Goal: Task Accomplishment & Management: Manage account settings

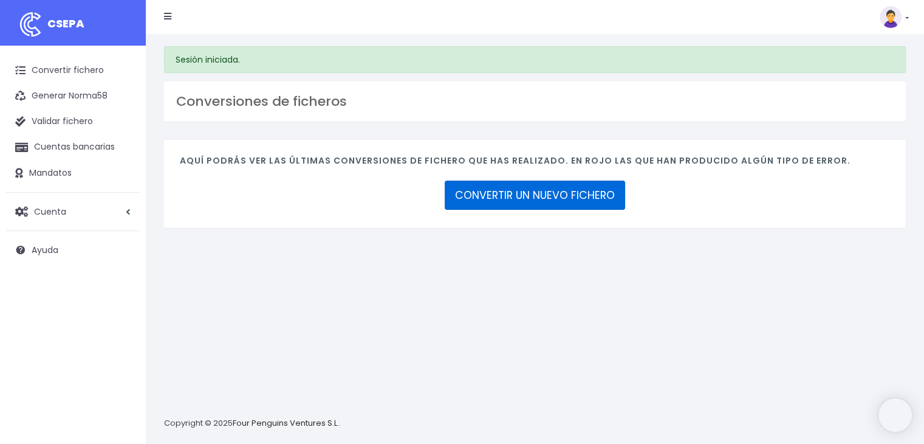
click at [523, 191] on link "CONVERTIR UN NUEVO FICHERO" at bounding box center [535, 195] width 181 height 29
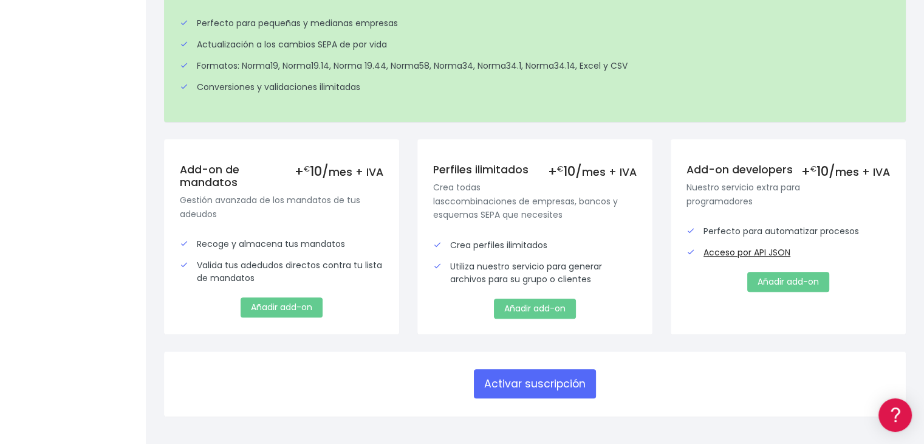
scroll to position [365, 0]
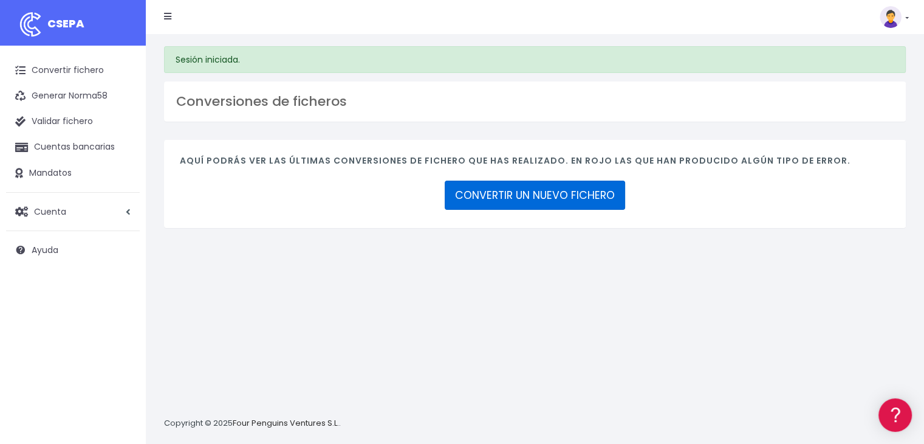
click at [512, 190] on link "CONVERTIR UN NUEVO FICHERO" at bounding box center [535, 195] width 181 height 29
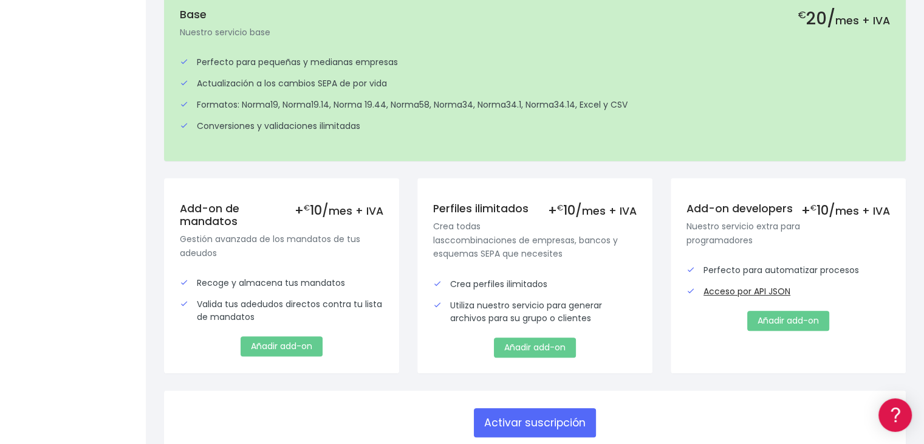
scroll to position [304, 0]
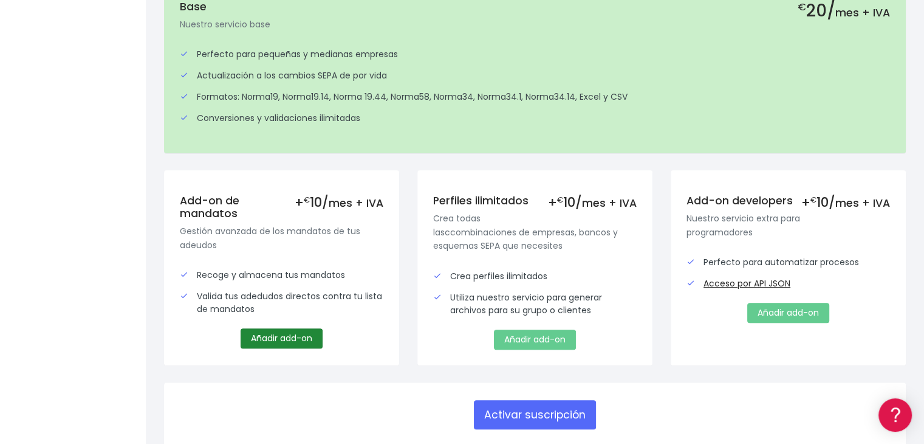
click at [293, 339] on link "Añadir add-on" at bounding box center [282, 338] width 82 height 20
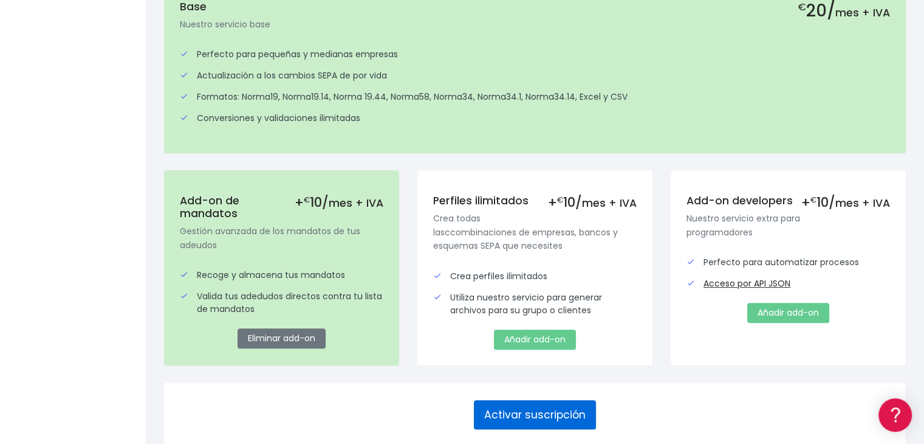
click at [520, 411] on button "Activar suscripción" at bounding box center [535, 414] width 122 height 29
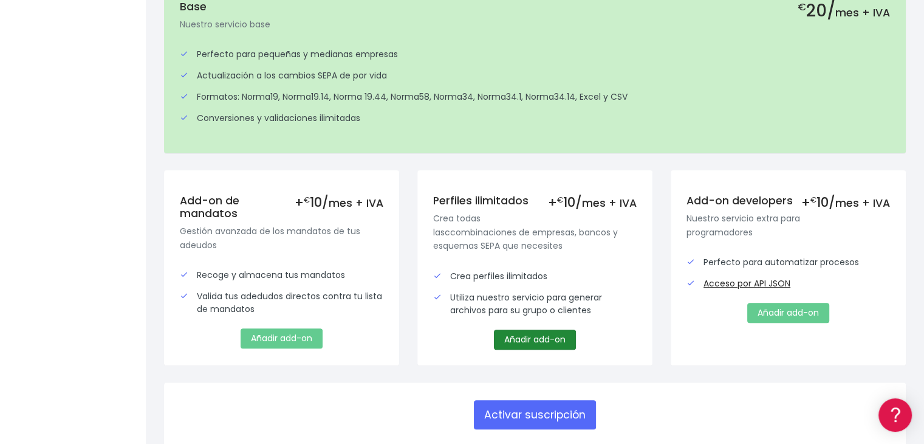
click at [521, 342] on link "Añadir add-on" at bounding box center [535, 339] width 82 height 20
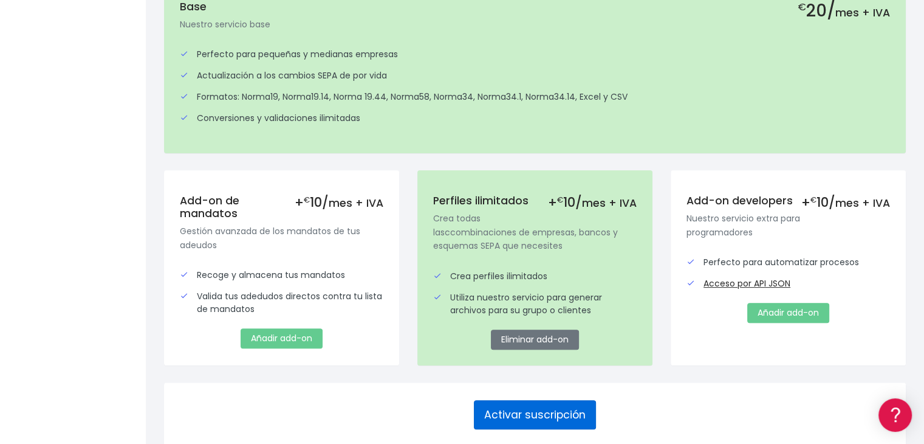
click at [534, 414] on button "Activar suscripción" at bounding box center [535, 414] width 122 height 29
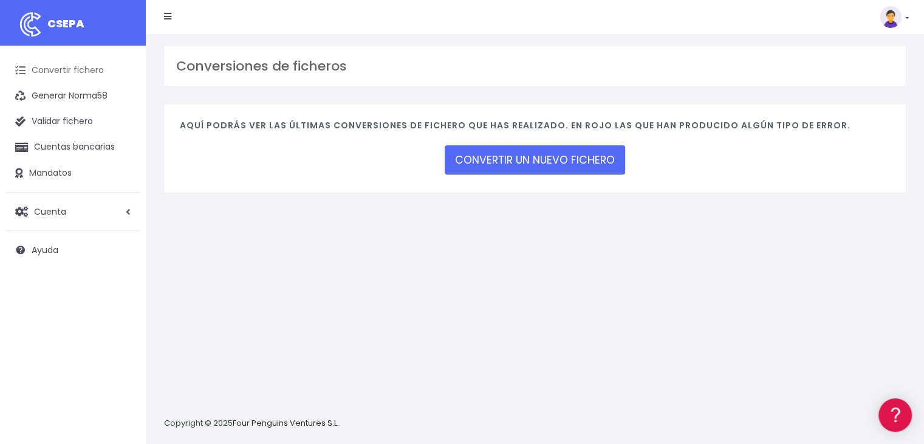
click at [80, 66] on link "Convertir fichero" at bounding box center [73, 71] width 134 height 26
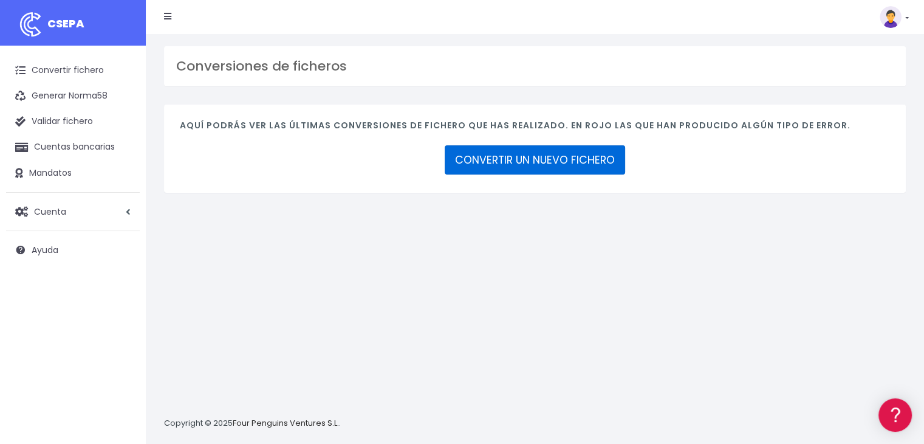
click at [484, 152] on link "CONVERTIR UN NUEVO FICHERO" at bounding box center [535, 159] width 181 height 29
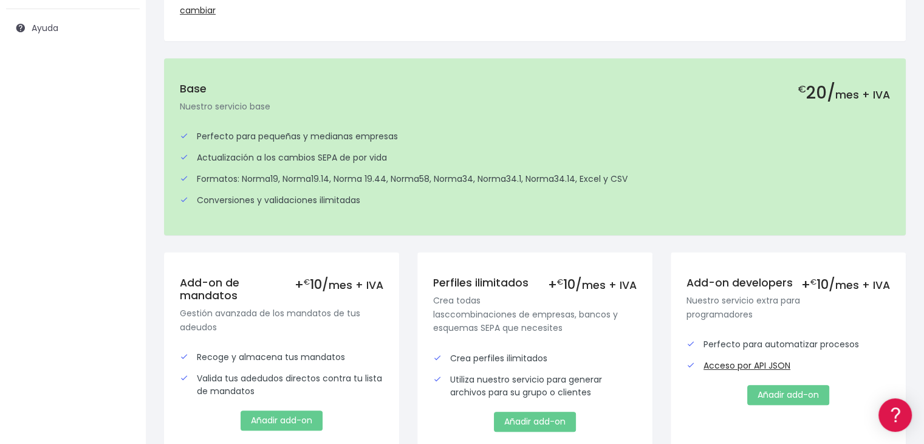
scroll to position [243, 0]
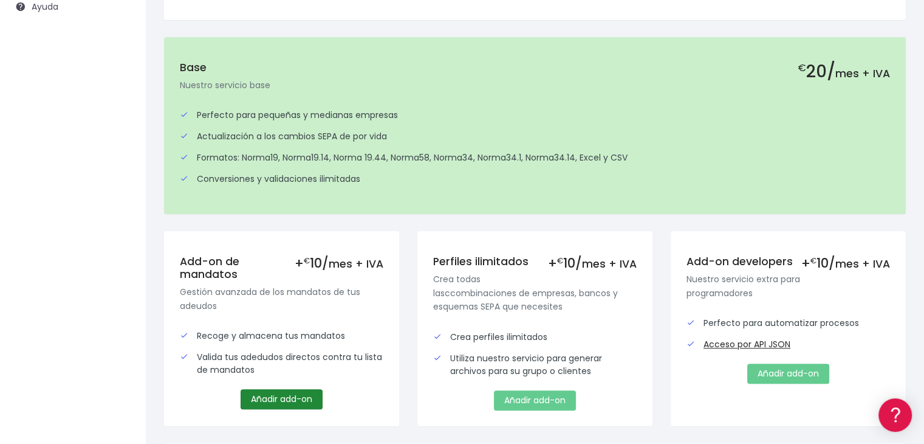
click at [271, 399] on link "Añadir add-on" at bounding box center [282, 399] width 82 height 20
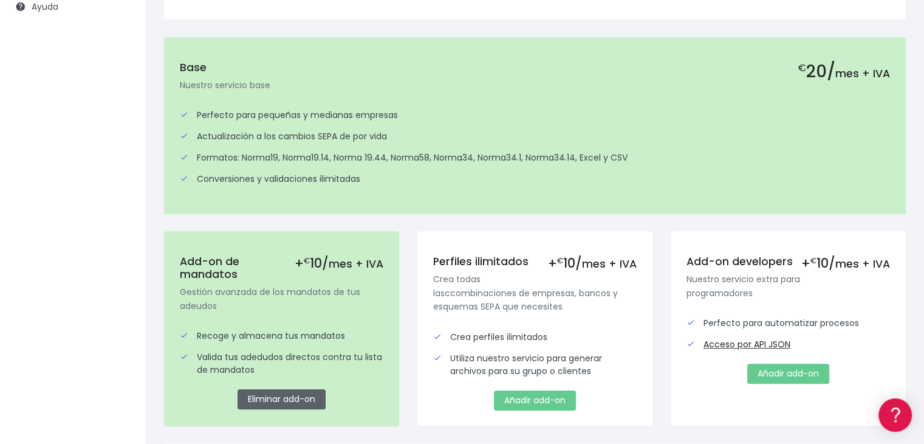
click at [267, 400] on link "Eliminar add-on" at bounding box center [282, 399] width 88 height 20
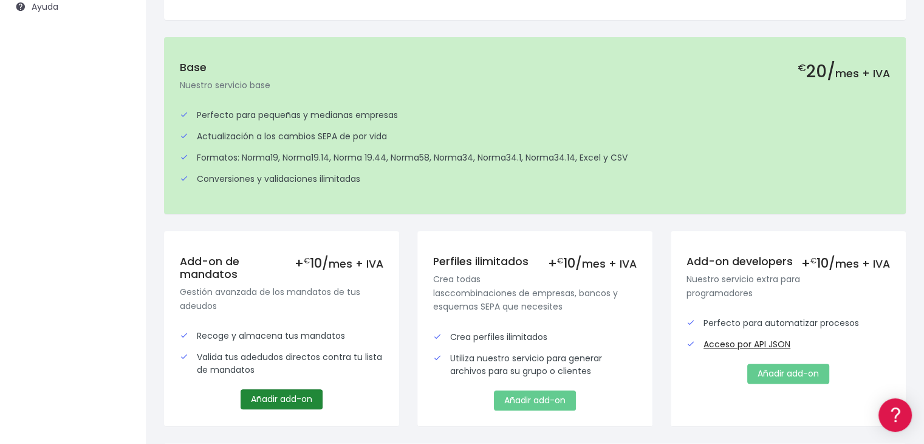
click at [268, 397] on link "Añadir add-on" at bounding box center [282, 399] width 82 height 20
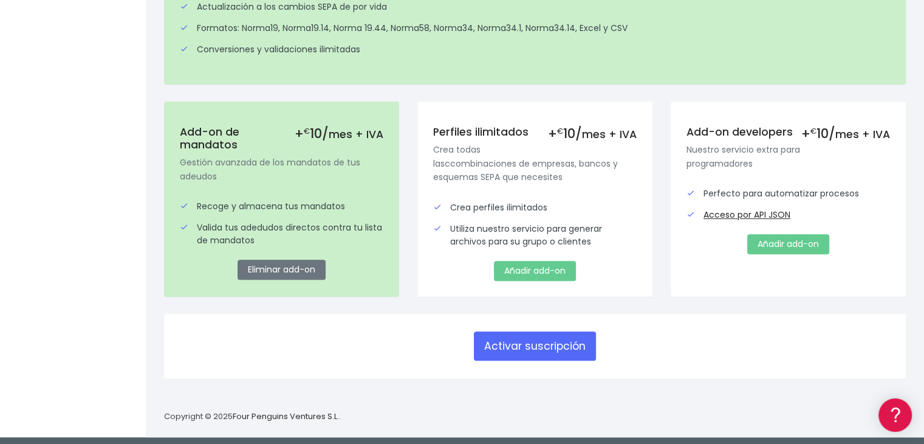
scroll to position [376, 0]
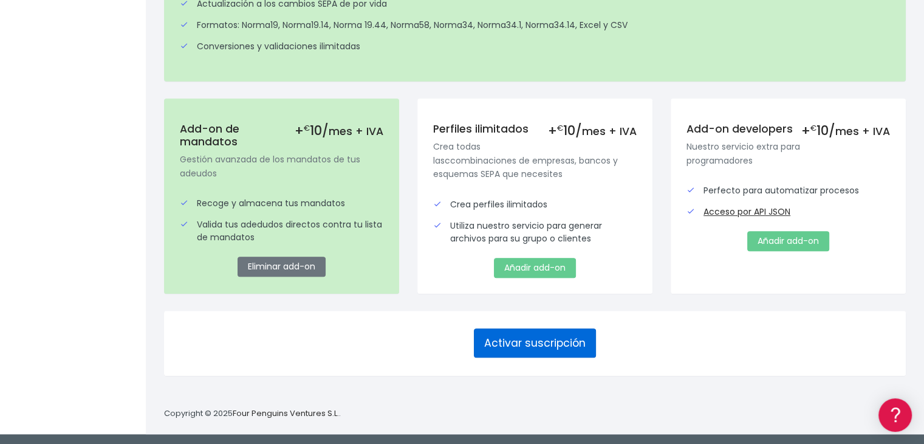
click at [564, 341] on button "Activar suscripción" at bounding box center [535, 342] width 122 height 29
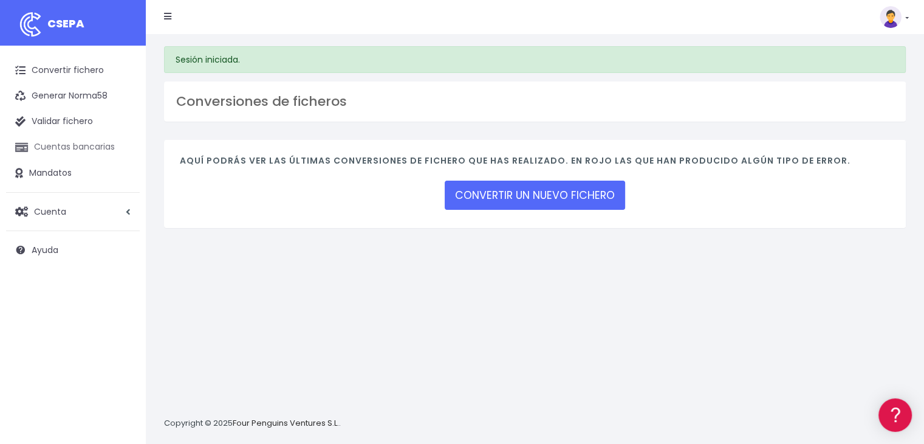
click at [114, 149] on link "Cuentas bancarias" at bounding box center [73, 147] width 134 height 26
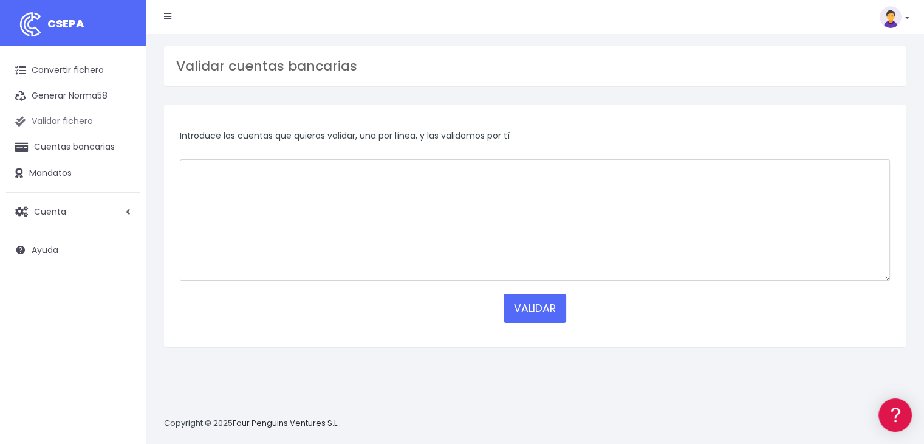
click at [85, 116] on link "Validar fichero" at bounding box center [73, 122] width 134 height 26
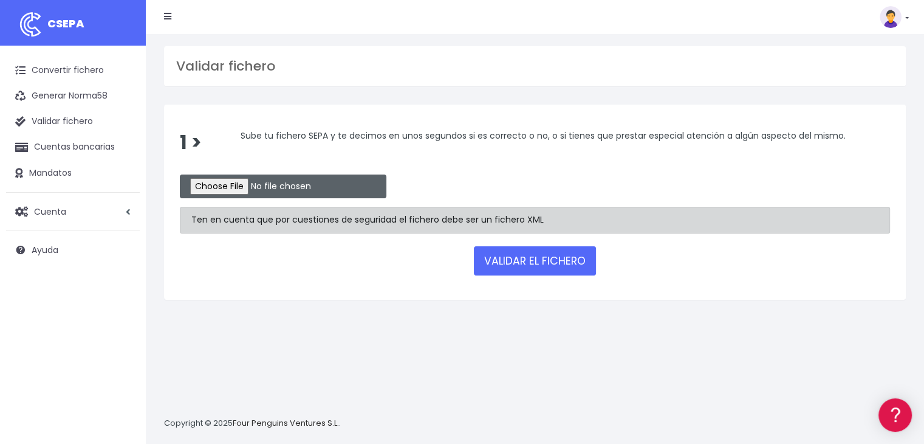
click at [258, 184] on input "file" at bounding box center [283, 186] width 207 height 24
type input "C:\fakepath\Recibos Septbre 25"
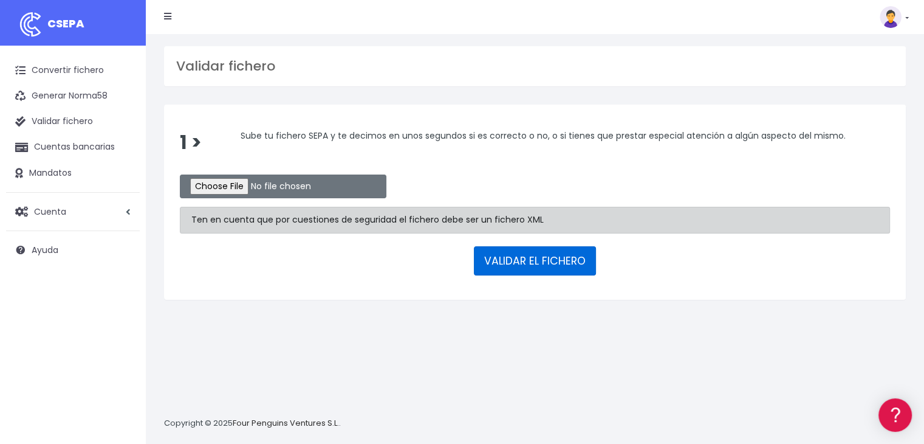
click at [540, 263] on button "VALIDAR EL FICHERO" at bounding box center [535, 260] width 122 height 29
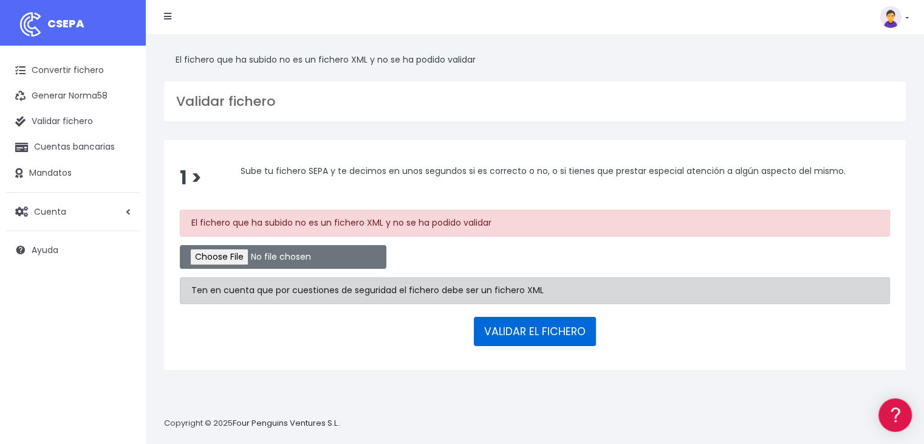
click at [503, 332] on button "VALIDAR EL FICHERO" at bounding box center [535, 331] width 122 height 29
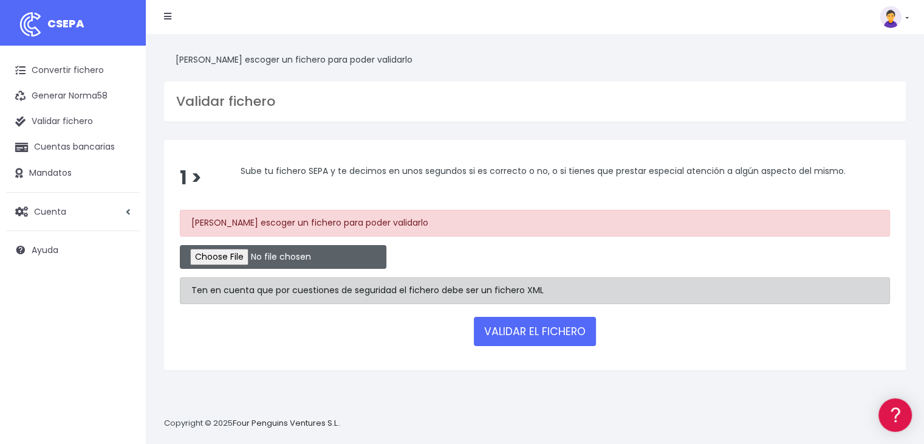
click at [263, 258] on input "file" at bounding box center [283, 257] width 207 height 24
type input "C:\fakepath\Recibos Septbre 25"
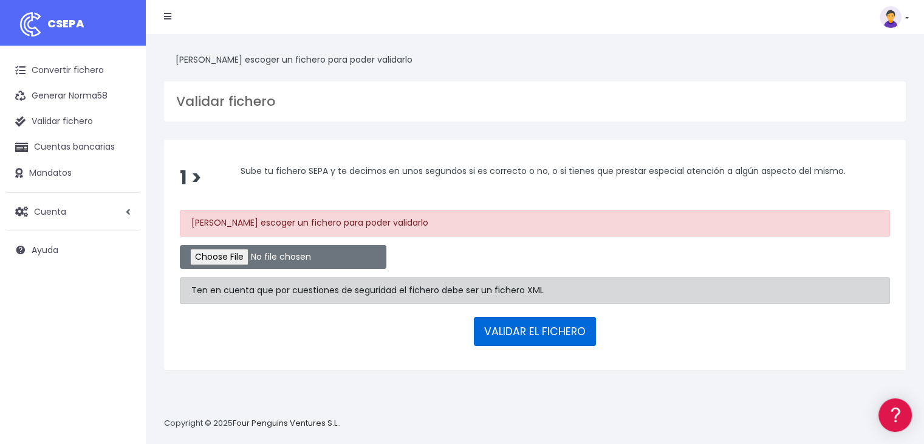
click at [534, 326] on button "VALIDAR EL FICHERO" at bounding box center [535, 331] width 122 height 29
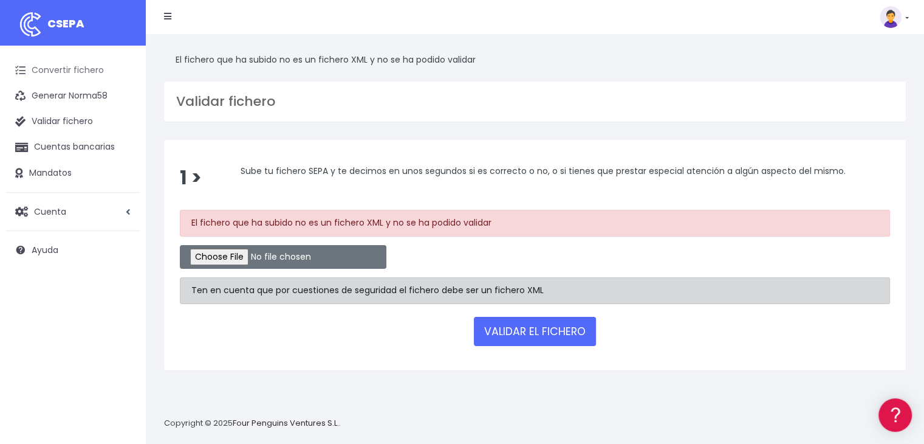
click at [94, 71] on link "Convertir fichero" at bounding box center [73, 71] width 134 height 26
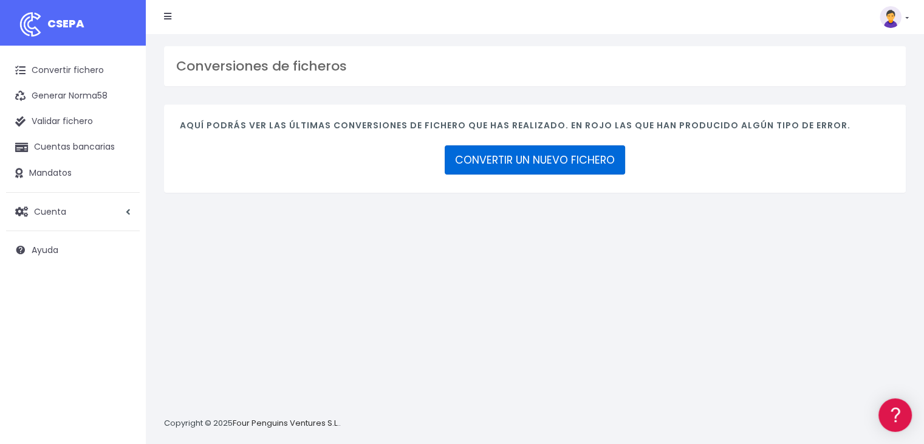
click at [475, 163] on link "CONVERTIR UN NUEVO FICHERO" at bounding box center [535, 159] width 181 height 29
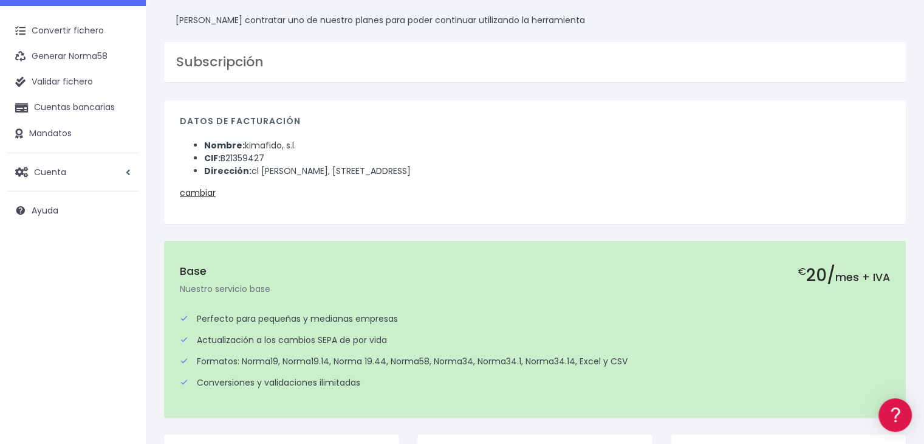
scroll to position [61, 0]
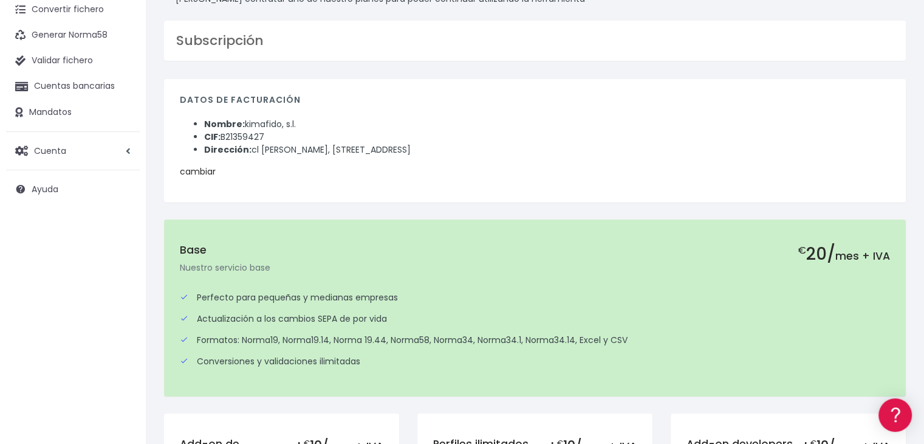
click at [208, 175] on link "cambiar" at bounding box center [198, 171] width 36 height 12
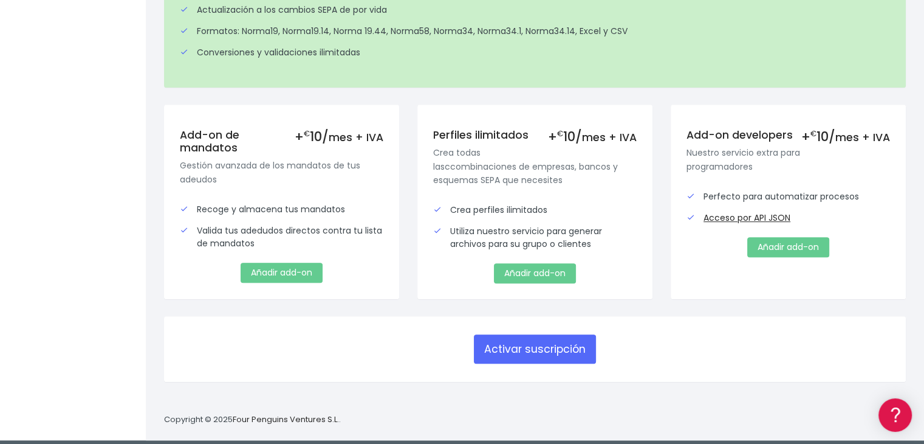
scroll to position [593, 0]
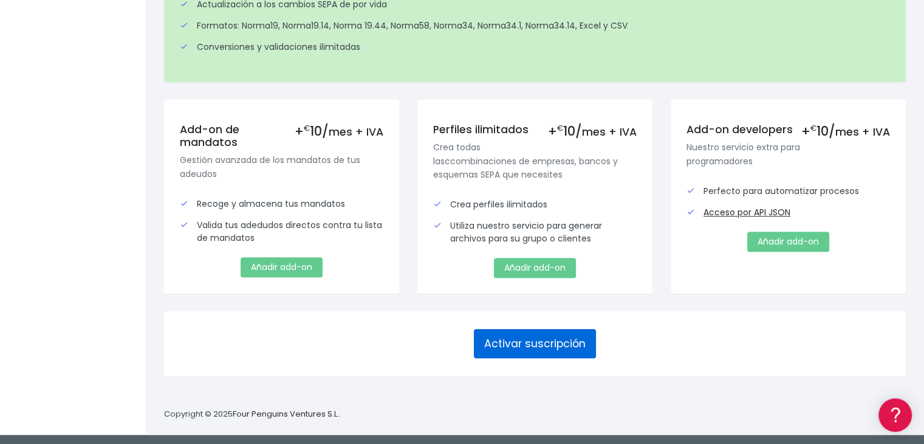
click at [548, 331] on button "Activar suscripción" at bounding box center [535, 343] width 122 height 29
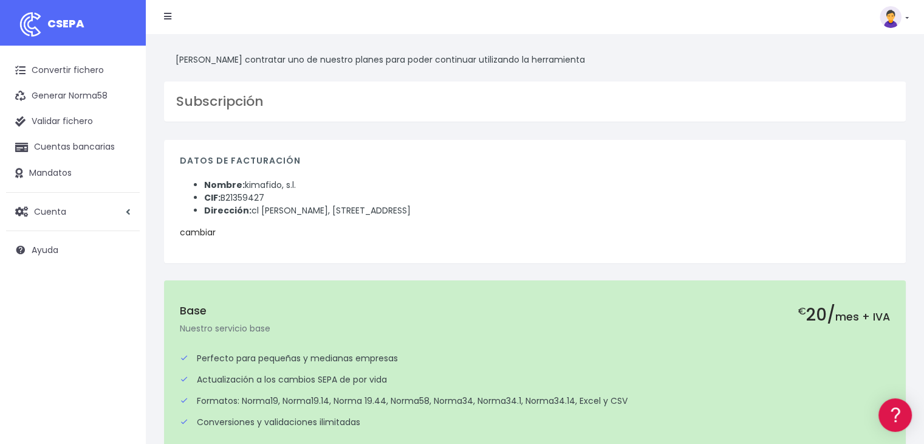
click at [190, 233] on link "cambiar" at bounding box center [198, 232] width 36 height 12
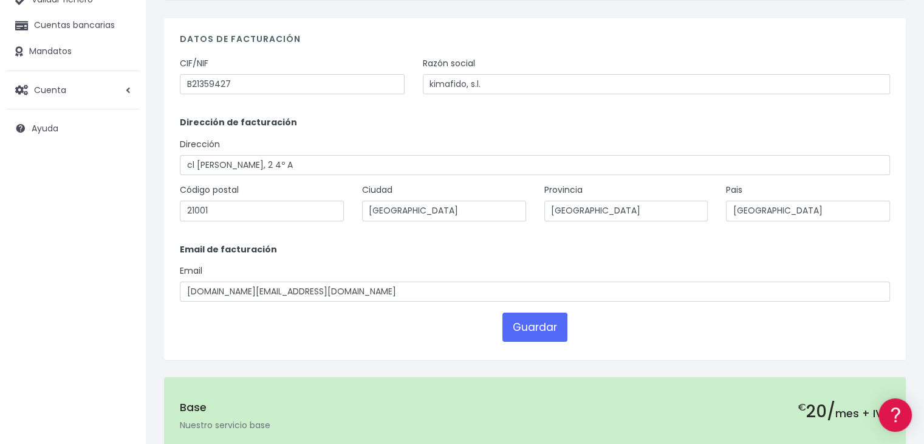
scroll to position [61, 0]
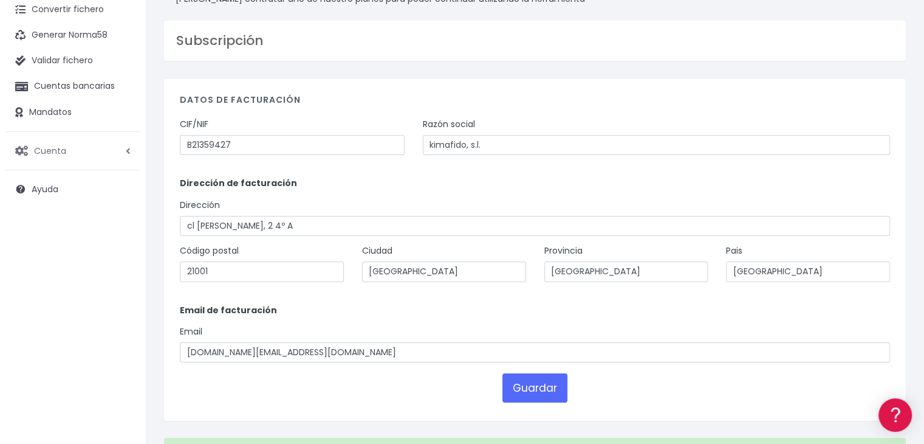
click at [64, 148] on span "Cuenta" at bounding box center [50, 150] width 32 height 12
click at [63, 226] on link "Facturación" at bounding box center [79, 224] width 120 height 22
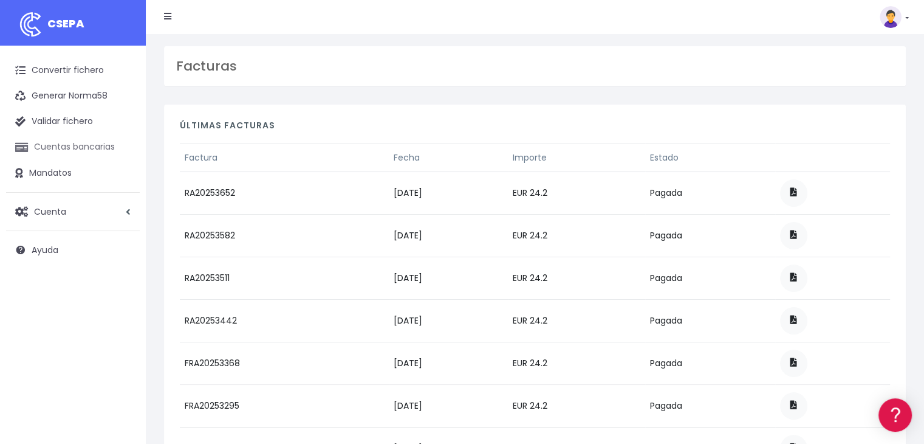
click at [103, 145] on link "Cuentas bancarias" at bounding box center [73, 147] width 134 height 26
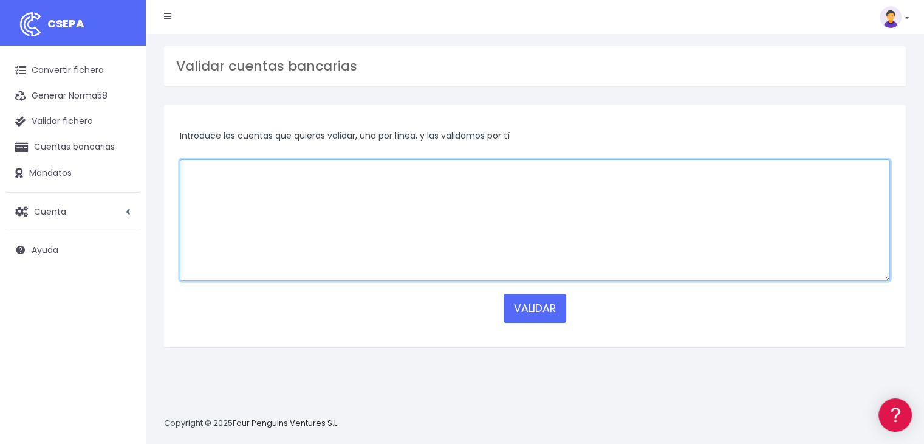
click at [333, 168] on textarea at bounding box center [535, 220] width 710 height 122
